Goal: Task Accomplishment & Management: Complete application form

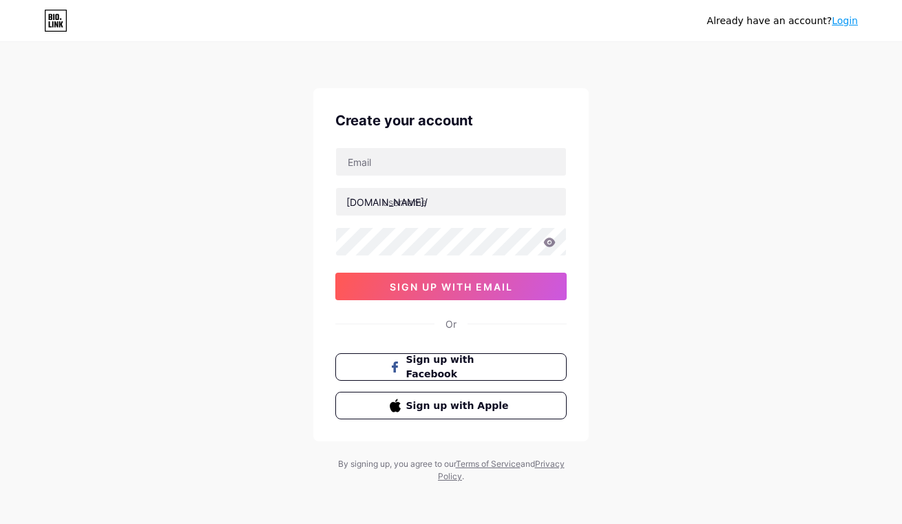
type input "[EMAIL_ADDRESS][DOMAIN_NAME]"
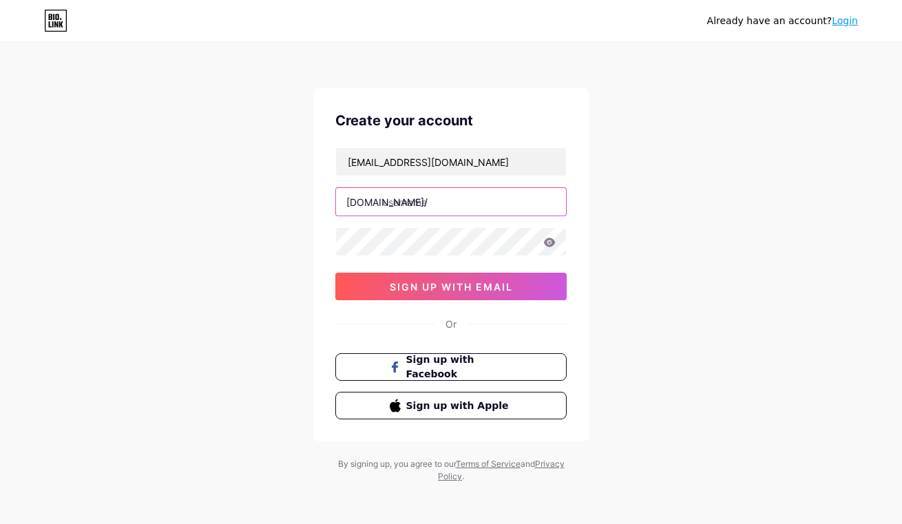
click at [445, 202] on input "text" at bounding box center [451, 202] width 230 height 28
type input "situssuneo138"
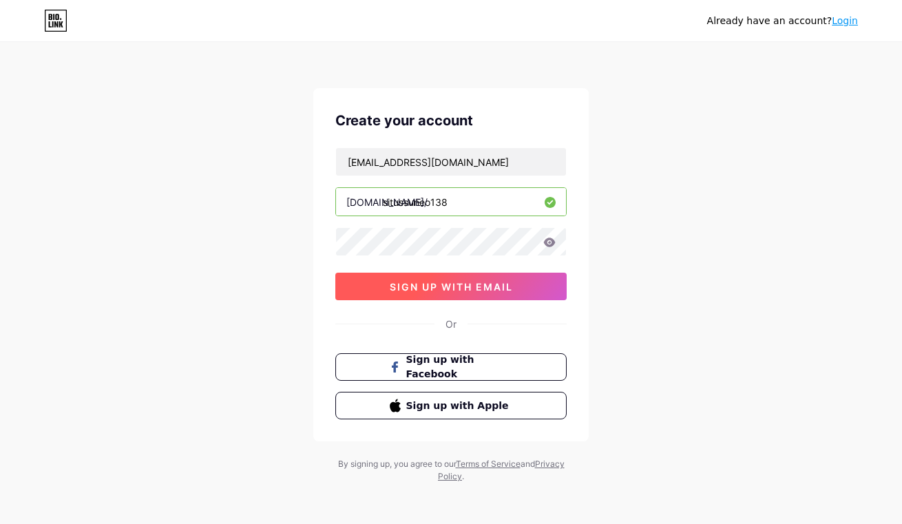
click at [399, 276] on button "sign up with email" at bounding box center [450, 287] width 231 height 28
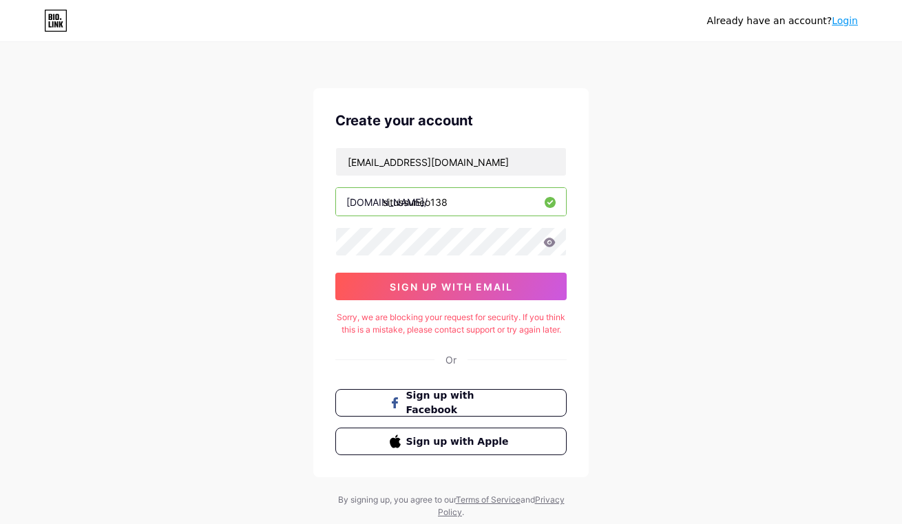
drag, startPoint x: 801, startPoint y: 178, endPoint x: 812, endPoint y: 153, distance: 27.1
click at [803, 178] on div "Already have an account? Login Create your account toolswebmaster23@gmail.com b…" at bounding box center [451, 281] width 902 height 562
click at [812, 107] on div "Already have an account? Login Create your account toolswebmaster23@gmail.com b…" at bounding box center [451, 281] width 902 height 562
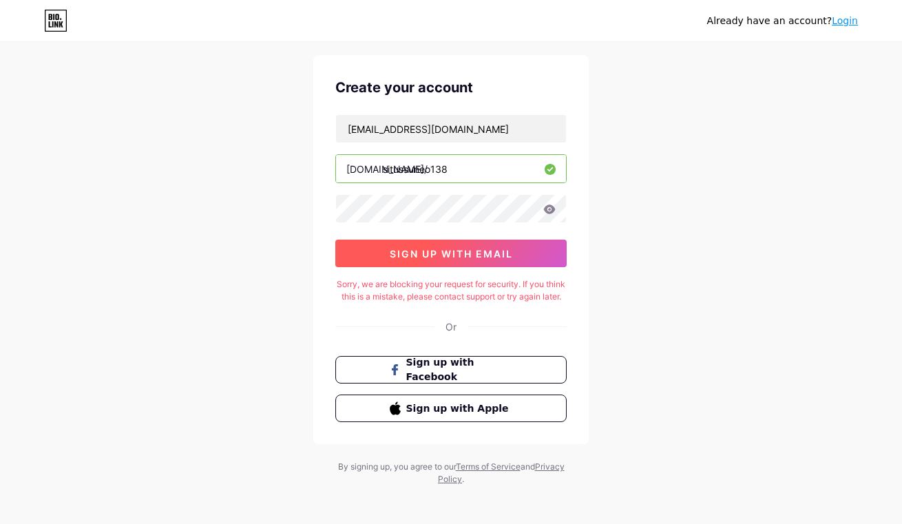
scroll to position [51, 0]
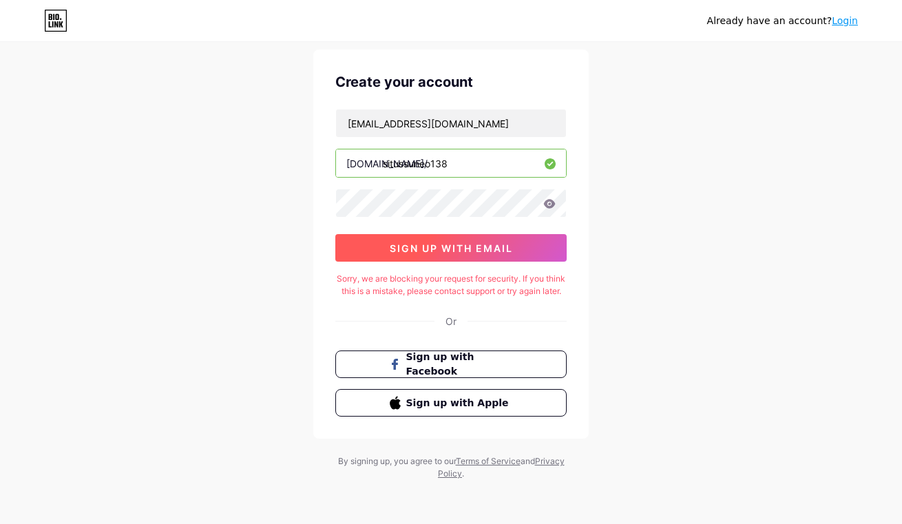
click at [447, 242] on button "sign up with email" at bounding box center [450, 248] width 231 height 28
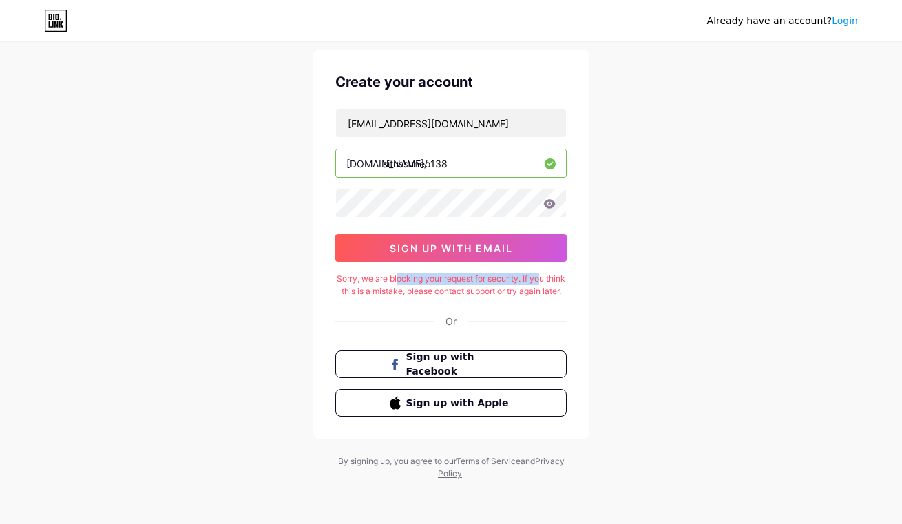
drag, startPoint x: 408, startPoint y: 266, endPoint x: 549, endPoint y: 271, distance: 141.2
click at [549, 273] on div "Sorry, we are blocking your request for security. If you think this is a mistak…" at bounding box center [450, 285] width 231 height 25
click at [513, 280] on div "Sorry, we are blocking your request for security. If you think this is a mistak…" at bounding box center [450, 285] width 231 height 25
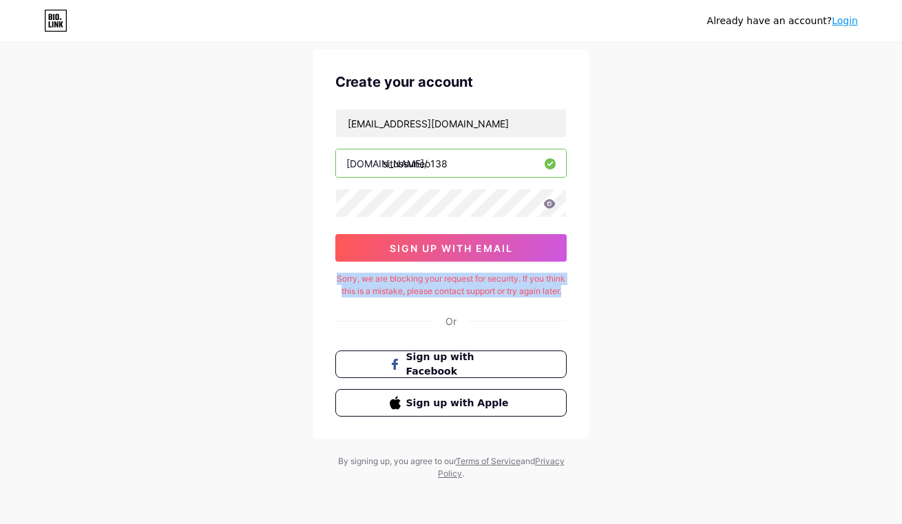
click at [513, 280] on div "Sorry, we are blocking your request for security. If you think this is a mistak…" at bounding box center [450, 285] width 231 height 25
copy div "Sorry, we are blocking your request for security. If you think this is a mistak…"
click at [901, 224] on html "Already have an account? Login Create your account toolswebmaster23@gmail.com b…" at bounding box center [451, 242] width 902 height 562
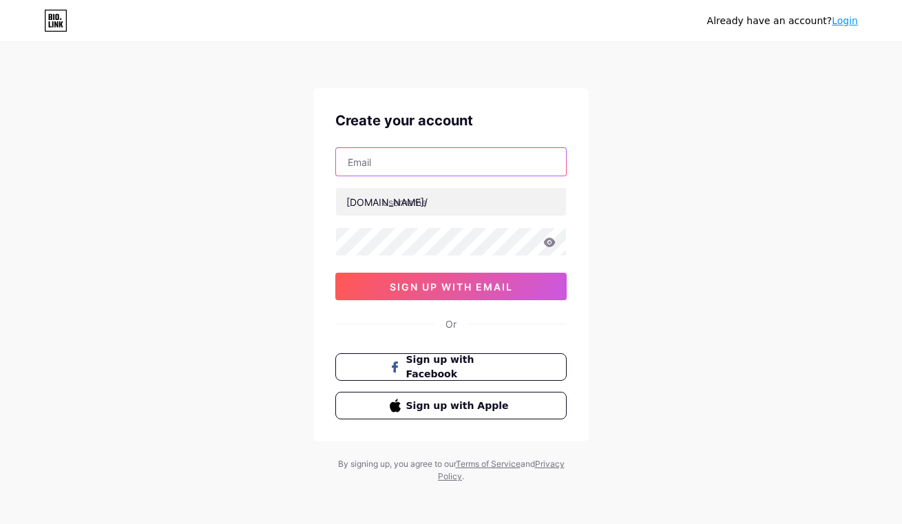
click at [419, 160] on input "text" at bounding box center [451, 162] width 230 height 28
type input "[EMAIL_ADDRESS][DOMAIN_NAME]"
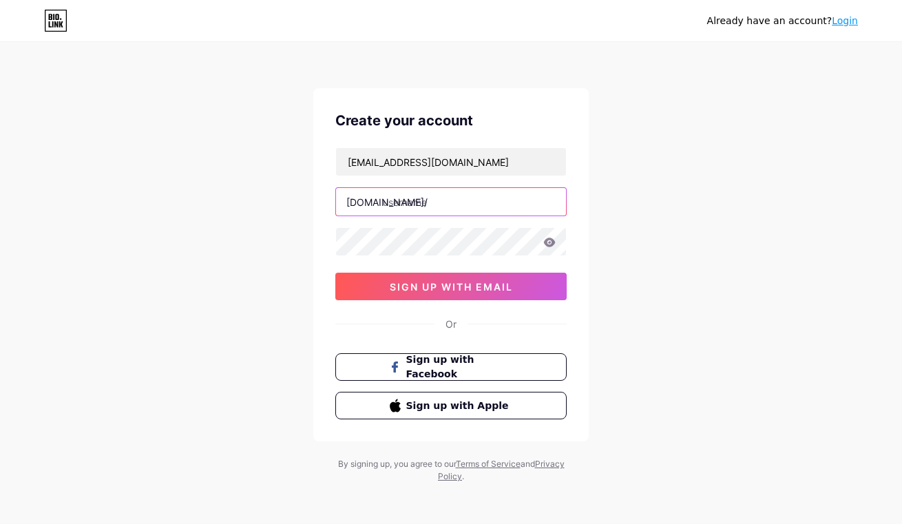
click at [429, 200] on input "text" at bounding box center [451, 202] width 230 height 28
type input "s"
type input "situssuneo138"
click at [751, 383] on div "Already have an account? Login Create your account toolswebmaster23@gmail.com b…" at bounding box center [451, 263] width 902 height 527
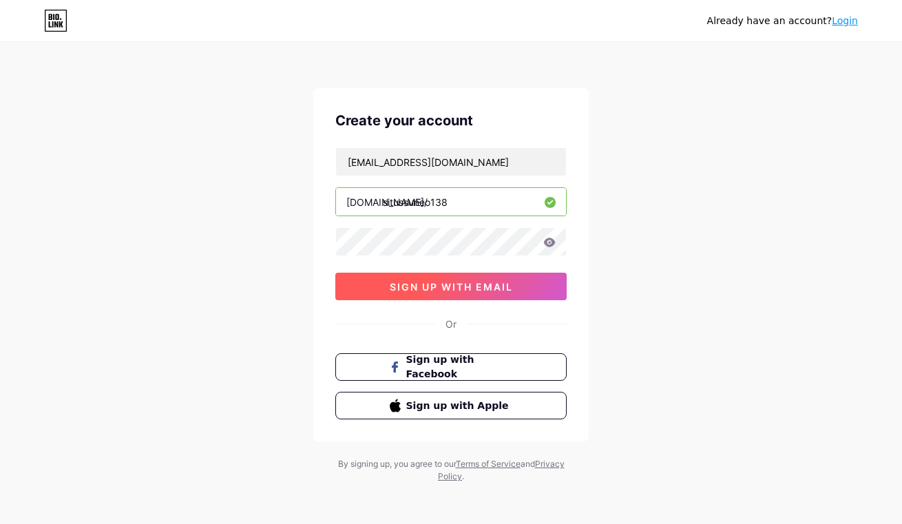
click at [480, 297] on button "sign up with email" at bounding box center [450, 287] width 231 height 28
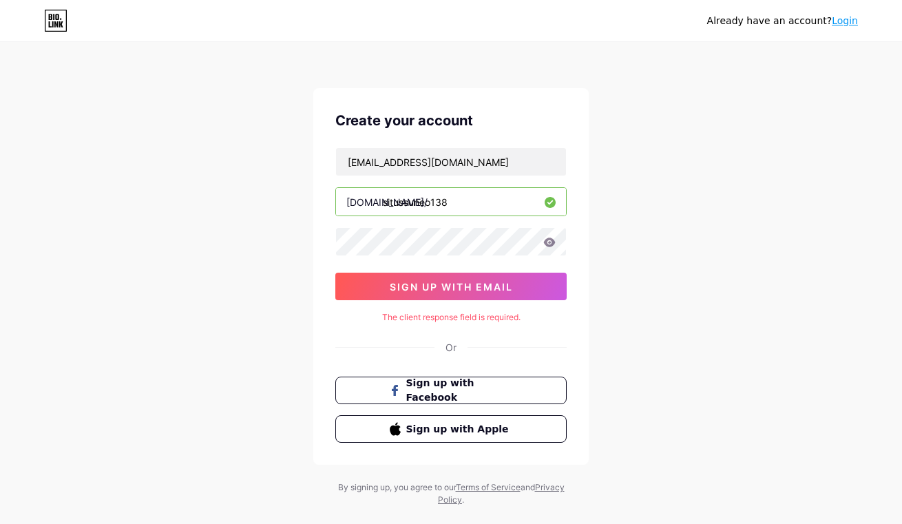
click at [478, 311] on div "The client response field is required." at bounding box center [450, 317] width 231 height 12
copy div "The client response field is required."
click at [628, 300] on div "Already have an account? Login Create your account toolswebmaster23@gmail.com b…" at bounding box center [451, 275] width 902 height 550
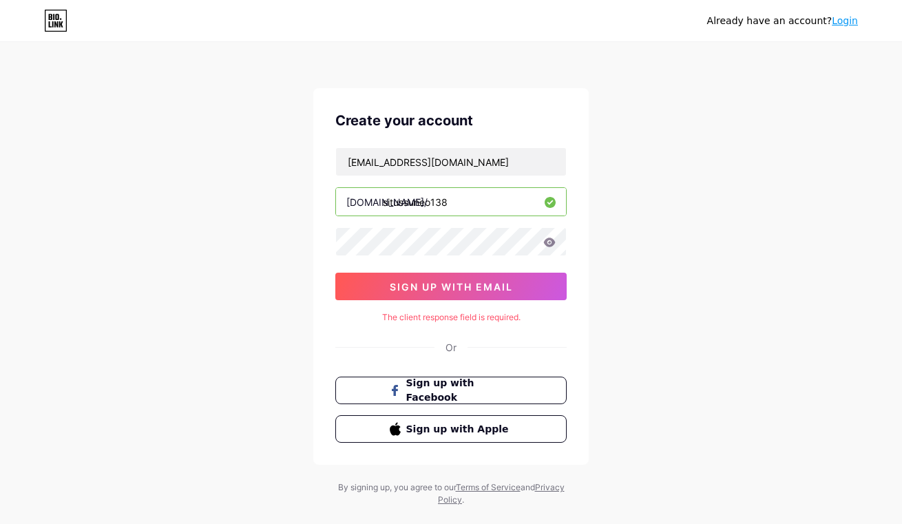
click at [550, 242] on icon at bounding box center [550, 241] width 12 height 9
click at [487, 323] on div "The client response field is required." at bounding box center [450, 317] width 231 height 12
click at [487, 320] on div "The client response field is required." at bounding box center [450, 317] width 231 height 12
click at [475, 277] on button "sign up with email" at bounding box center [450, 287] width 231 height 28
click at [520, 288] on button "sign up with email" at bounding box center [450, 287] width 231 height 28
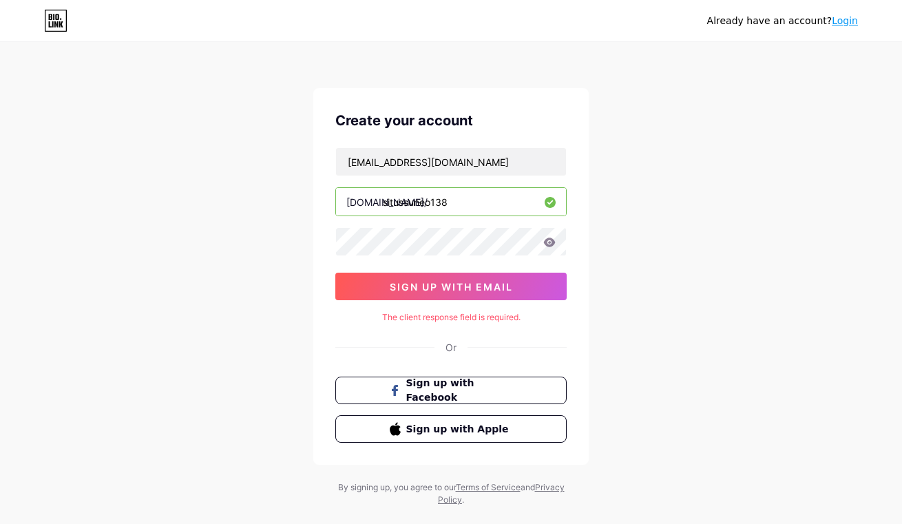
click at [883, 236] on div "Already have an account? Login Create your account toolswebmaster23@gmail.com b…" at bounding box center [451, 275] width 902 height 550
click at [46, 281] on div "Already have an account? Login Create your account toolswebmaster23@gmail.com b…" at bounding box center [451, 275] width 902 height 550
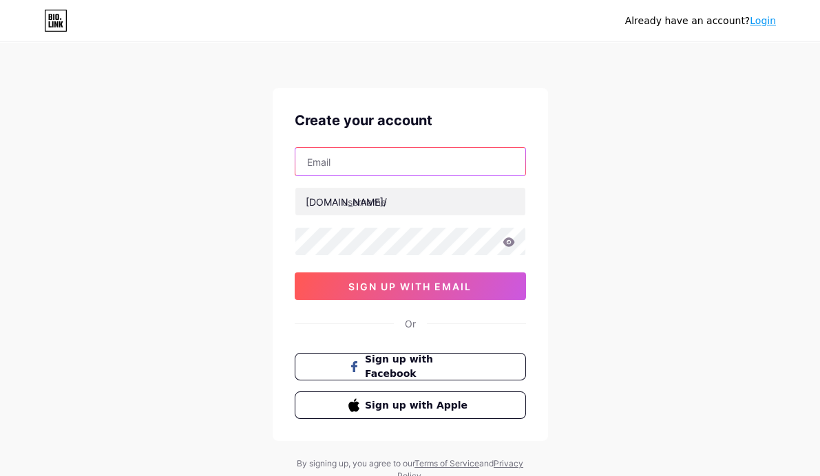
click at [430, 167] on input "text" at bounding box center [410, 162] width 230 height 28
type input "[EMAIL_ADDRESS][DOMAIN_NAME]"
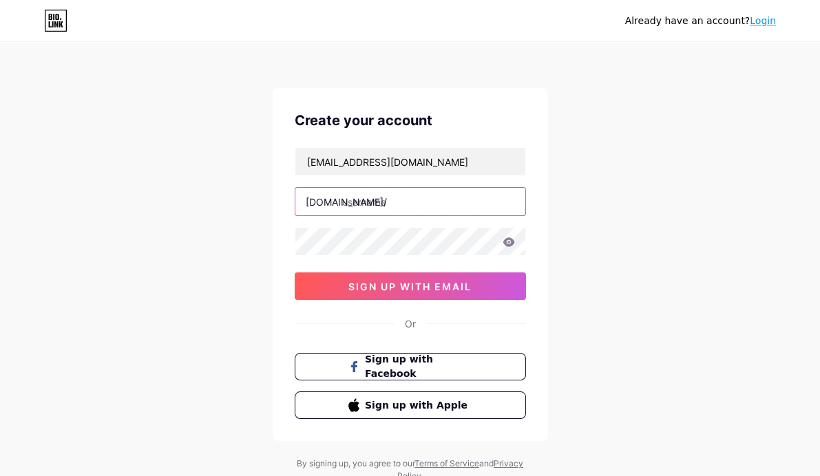
click at [403, 204] on input "text" at bounding box center [410, 202] width 230 height 28
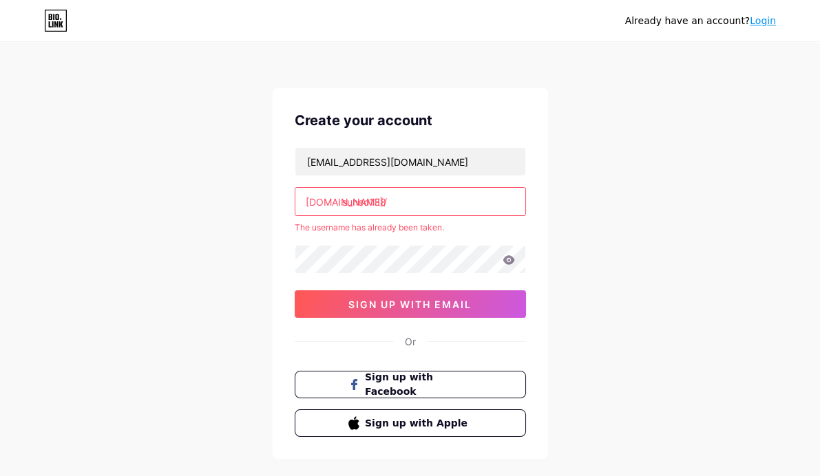
click at [608, 176] on div "Already have an account? Login Create your account [EMAIL_ADDRESS][DOMAIN_NAME]…" at bounding box center [410, 272] width 820 height 544
click at [400, 202] on input "suneo138" at bounding box center [410, 202] width 230 height 28
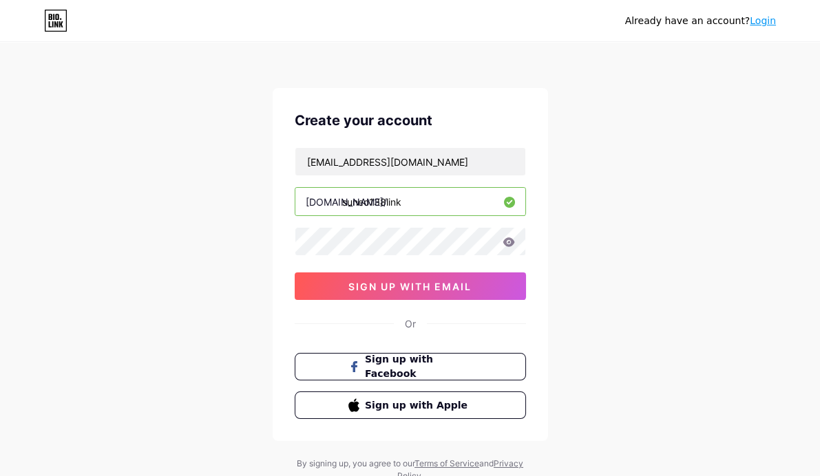
click at [384, 196] on input "suneo138link" at bounding box center [410, 202] width 230 height 28
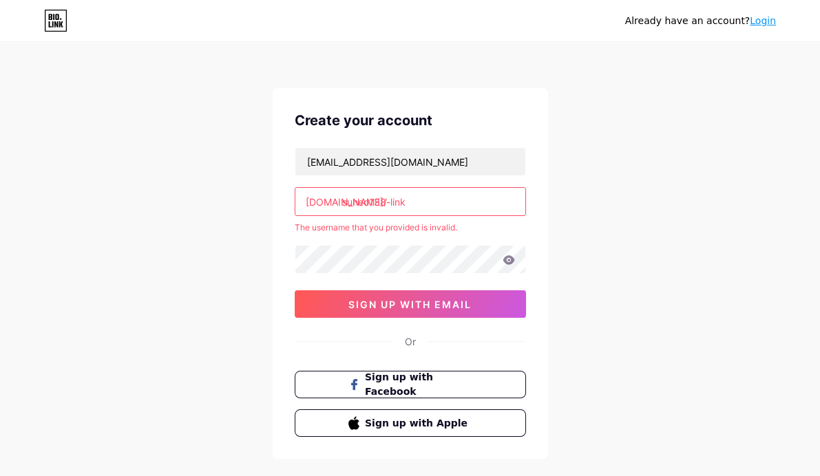
drag, startPoint x: 407, startPoint y: 199, endPoint x: 384, endPoint y: 202, distance: 22.9
click at [384, 202] on input "suneo138-link" at bounding box center [410, 202] width 230 height 28
click at [402, 202] on input "suneo138-link" at bounding box center [410, 202] width 230 height 28
drag, startPoint x: 417, startPoint y: 200, endPoint x: 390, endPoint y: 199, distance: 26.9
click at [390, 199] on input "suneo138-link" at bounding box center [410, 202] width 230 height 28
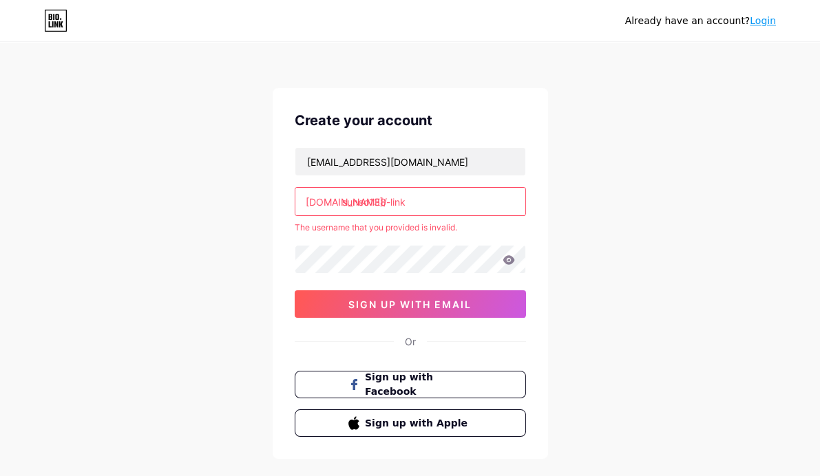
click at [390, 199] on input "suneo138-link" at bounding box center [410, 202] width 230 height 28
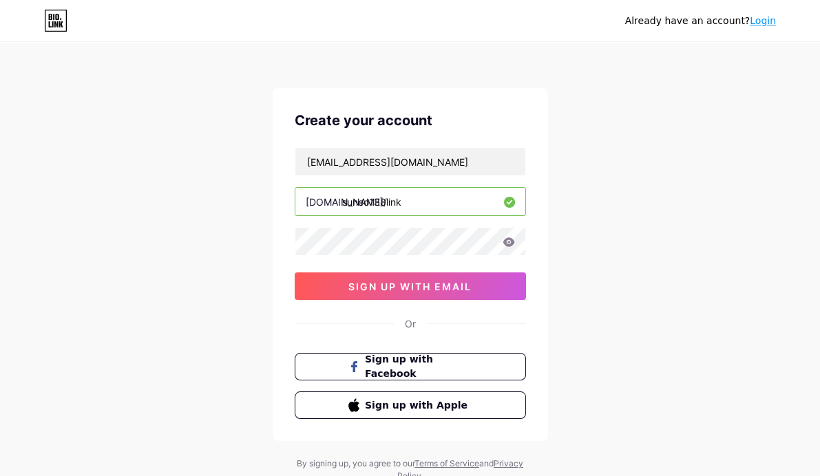
type input "suneo138link"
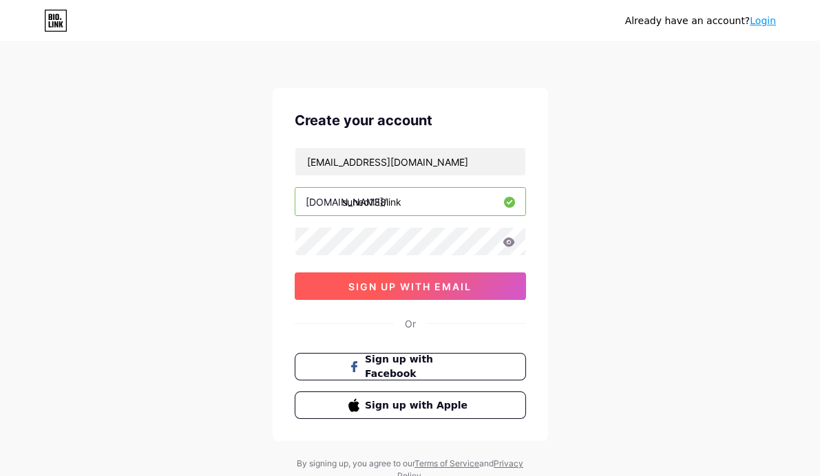
click at [363, 277] on button "sign up with email" at bounding box center [410, 287] width 231 height 28
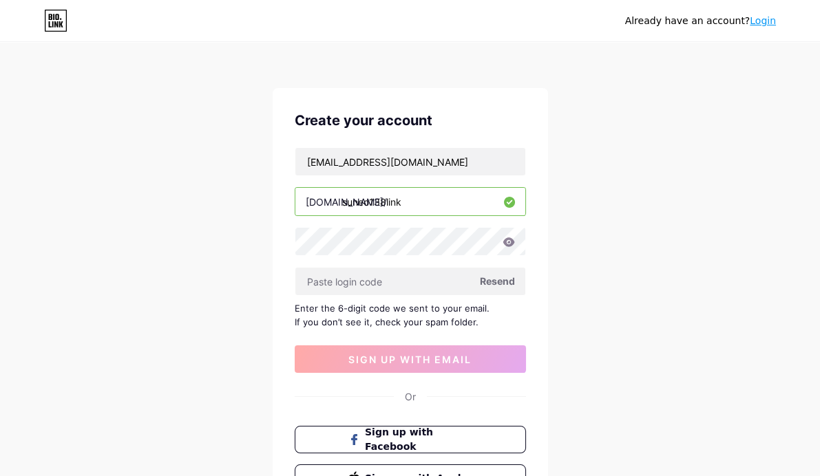
click at [502, 282] on span "Resend" at bounding box center [497, 281] width 35 height 14
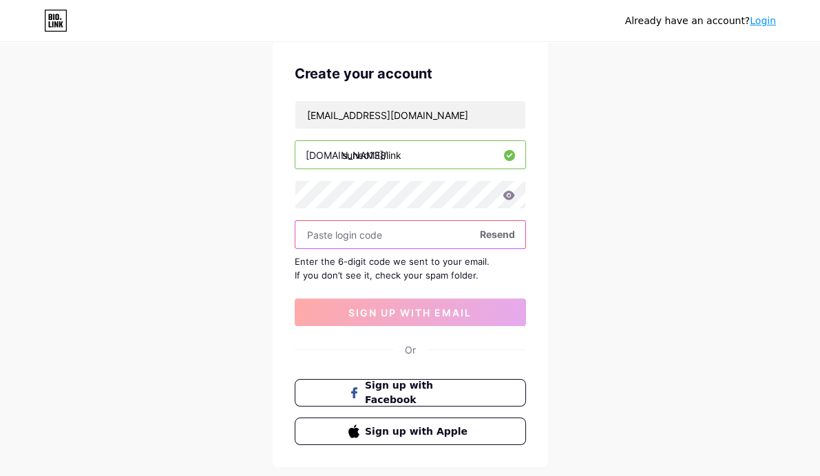
scroll to position [123, 0]
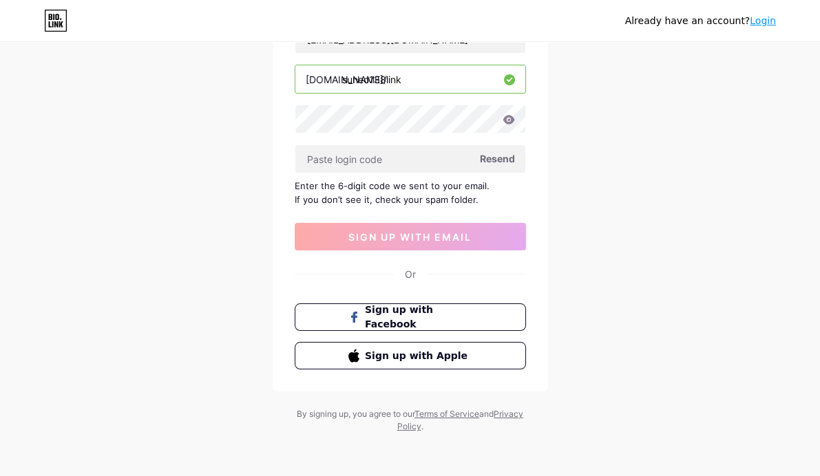
drag, startPoint x: 12, startPoint y: 117, endPoint x: 19, endPoint y: 114, distance: 7.1
click at [14, 116] on div "Already have an account? Login Create your account [EMAIL_ADDRESS][DOMAIN_NAME]…" at bounding box center [410, 177] width 820 height 600
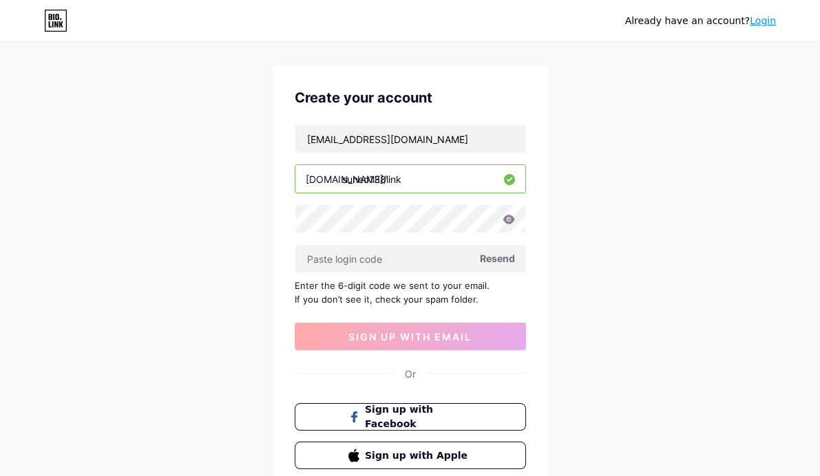
scroll to position [0, 0]
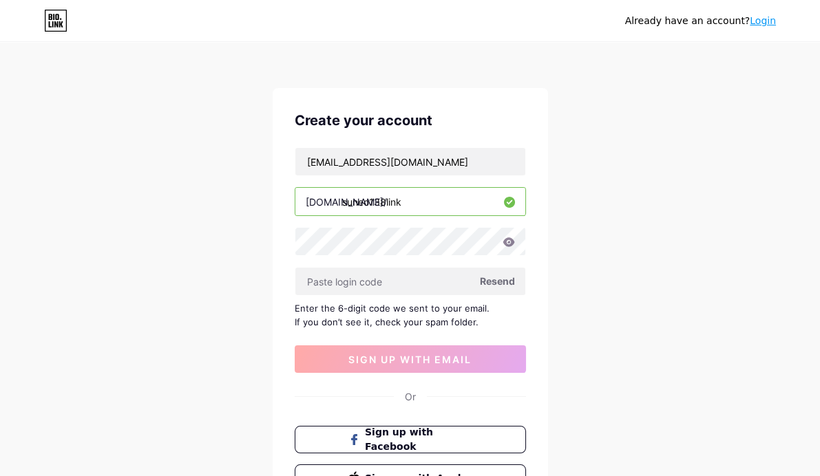
click at [799, 138] on div "Already have an account? Login Create your account [EMAIL_ADDRESS][DOMAIN_NAME]…" at bounding box center [410, 300] width 820 height 600
click at [792, 283] on div "Already have an account? Login Create your account [EMAIL_ADDRESS][DOMAIN_NAME]…" at bounding box center [410, 300] width 820 height 600
